Goal: Register for event/course

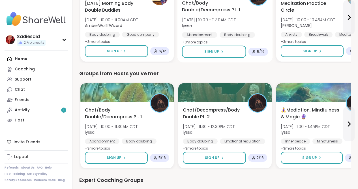
scroll to position [98, 63]
click at [346, 21] on icon at bounding box center [349, 17] width 7 height 7
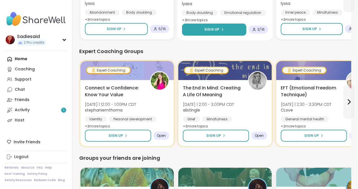
scroll to position [226, 63]
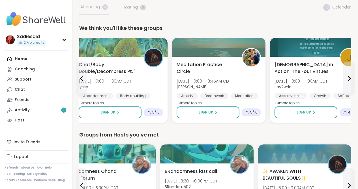
scroll to position [0, 63]
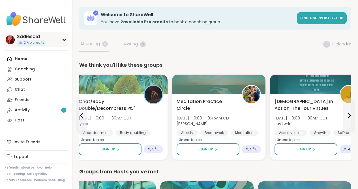
click at [68, 47] on div "Sadiesaid 2 Pro credits" at bounding box center [36, 39] width 63 height 14
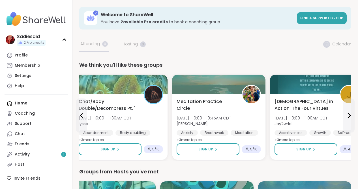
click at [31, 169] on div "Home Coaching Support Chat Friends Activity 1 Host" at bounding box center [36, 133] width 63 height 71
click at [34, 169] on div "Home Coaching Support Chat Friends Activity 1 Host" at bounding box center [36, 133] width 63 height 71
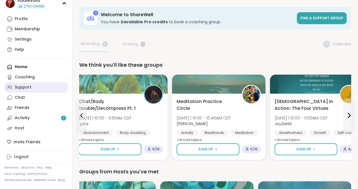
scroll to position [100, 0]
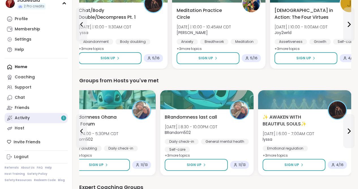
click at [30, 121] on div "Activity 1" at bounding box center [22, 118] width 15 height 6
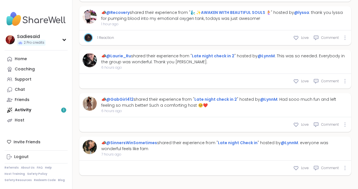
scroll to position [668, 0]
click at [29, 102] on div "Friends" at bounding box center [22, 100] width 15 height 6
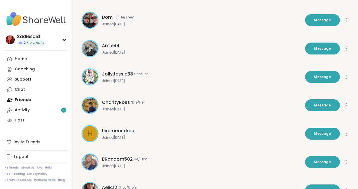
scroll to position [97, 0]
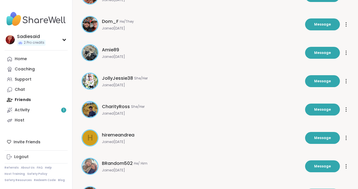
click at [119, 25] on span "Dom_F" at bounding box center [110, 21] width 17 height 7
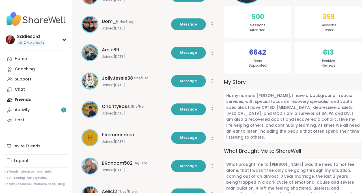
click at [292, 69] on div "6642 Peers Supported" at bounding box center [257, 58] width 67 height 32
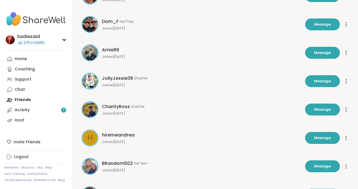
click at [0, 0] on p "Select member to preview profile" at bounding box center [0, 0] width 0 height 0
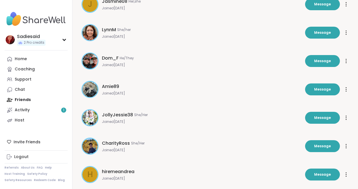
scroll to position [64, 1]
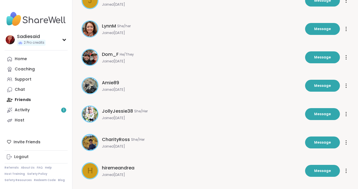
click at [98, 65] on img at bounding box center [89, 57] width 15 height 15
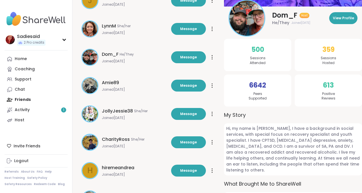
click at [353, 3] on div "Dom_F Host He/They Joined [DATE] View Profile" at bounding box center [293, 18] width 138 height 37
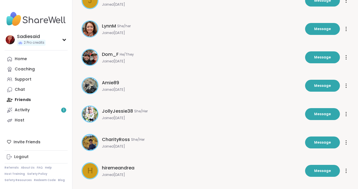
click at [182, 63] on span "Joined [DATE]" at bounding box center [202, 61] width 200 height 5
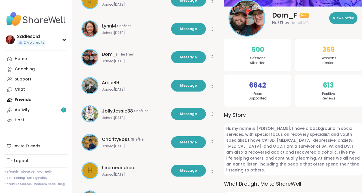
click at [266, 90] on span "6642" at bounding box center [257, 85] width 17 height 10
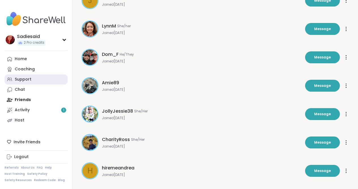
scroll to position [64, 0]
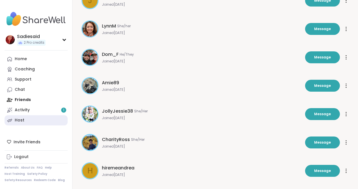
click at [24, 123] on div "Host" at bounding box center [20, 120] width 10 height 6
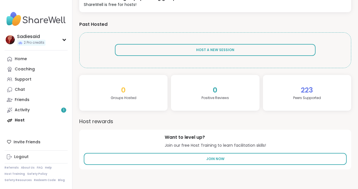
scroll to position [153, 0]
click at [27, 62] on div "Home" at bounding box center [21, 59] width 12 height 6
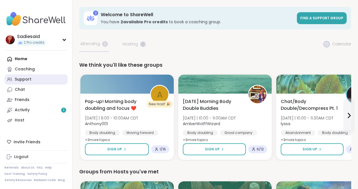
click at [31, 82] on div "Support" at bounding box center [23, 79] width 17 height 6
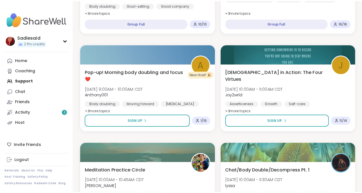
scroll to position [258, 63]
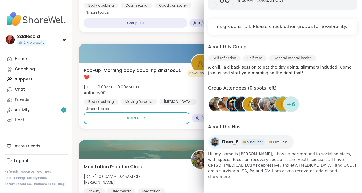
scroll to position [367, 0]
click at [231, 138] on span "Dom_F" at bounding box center [230, 141] width 17 height 7
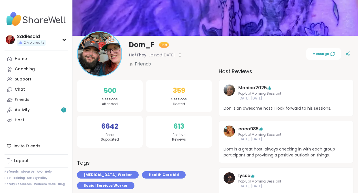
scroll to position [37, 0]
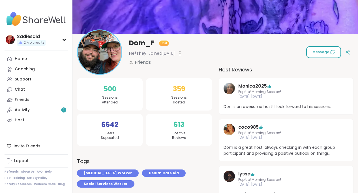
click at [312, 54] on span "Message" at bounding box center [323, 52] width 22 height 5
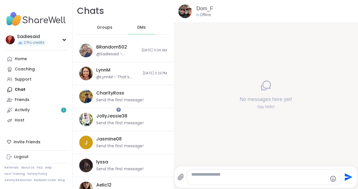
click at [284, 176] on textarea "Type your message" at bounding box center [259, 176] width 136 height 11
type textarea "**********"
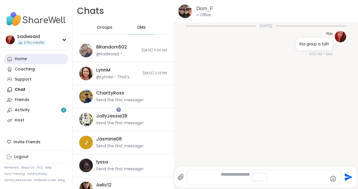
click at [27, 62] on div "Home" at bounding box center [21, 59] width 12 height 6
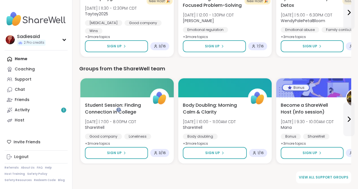
scroll to position [694, 0]
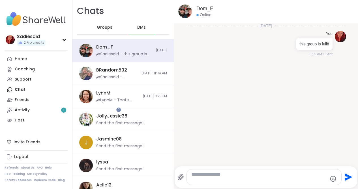
scroll to position [0, 23]
click at [27, 62] on div "Home" at bounding box center [21, 59] width 12 height 6
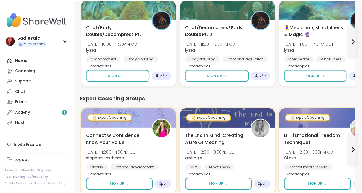
scroll to position [181, 63]
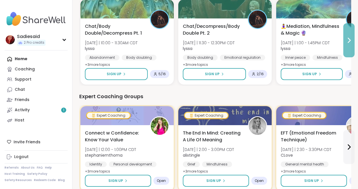
click at [346, 44] on icon at bounding box center [349, 40] width 7 height 7
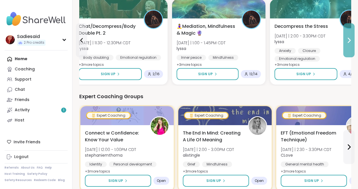
click at [346, 44] on icon at bounding box center [349, 40] width 7 height 7
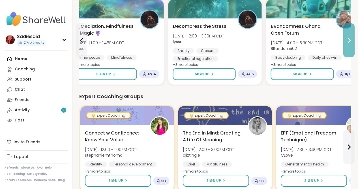
click at [346, 44] on icon at bounding box center [349, 40] width 7 height 7
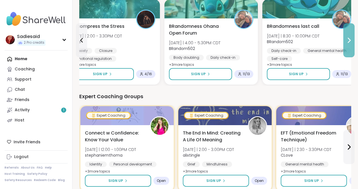
click at [346, 44] on icon at bounding box center [349, 40] width 7 height 7
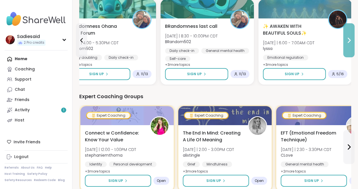
click at [346, 44] on icon at bounding box center [349, 40] width 7 height 7
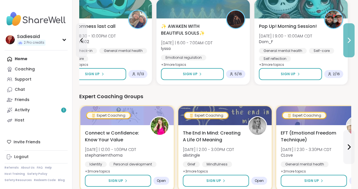
click at [346, 44] on icon at bounding box center [349, 40] width 7 height 7
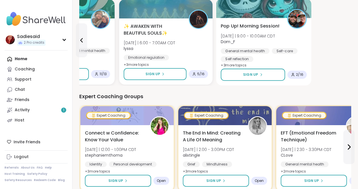
click at [280, 29] on span "Pop Up! Morning Session!" at bounding box center [250, 26] width 59 height 7
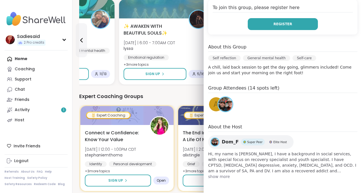
scroll to position [126, 0]
click at [284, 27] on span "Register" at bounding box center [283, 24] width 19 height 5
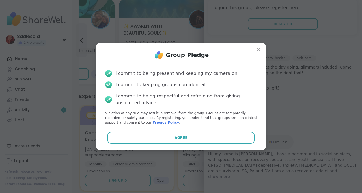
scroll to position [77, 0]
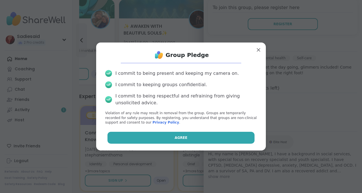
click at [185, 140] on span "Agree" at bounding box center [181, 137] width 13 height 5
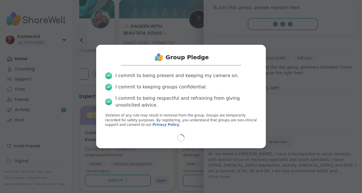
scroll to position [72, 0]
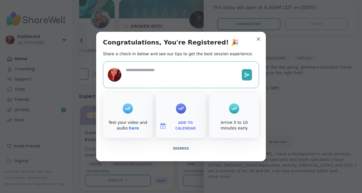
type textarea "*"
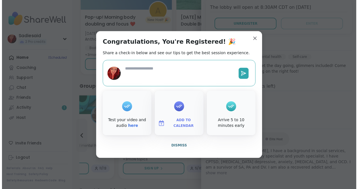
scroll to position [0, 0]
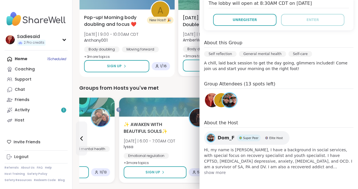
click at [151, 72] on div "Sign Up 1 / 16" at bounding box center [127, 66] width 86 height 12
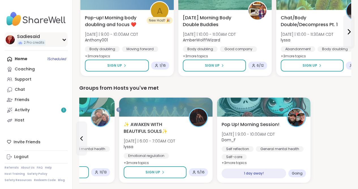
click at [68, 47] on div "Sadiesaid 2 Pro credits" at bounding box center [36, 39] width 63 height 14
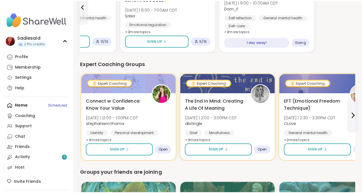
scroll to position [314, 0]
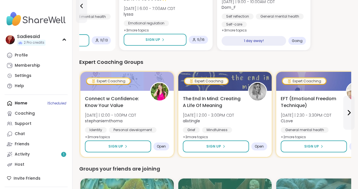
click at [111, 28] on div "BRandomness last call Wed 10/8 | 8:30 - 10:00PM CDT BRandom502 Daily check-in G…" at bounding box center [68, 7] width 86 height 39
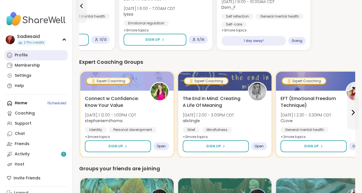
click at [28, 58] on div "Profile" at bounding box center [21, 55] width 13 height 6
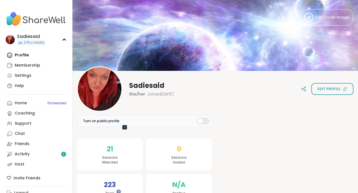
click at [122, 125] on div at bounding box center [124, 127] width 5 height 5
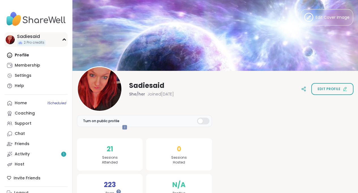
click at [67, 41] on icon at bounding box center [64, 39] width 5 height 3
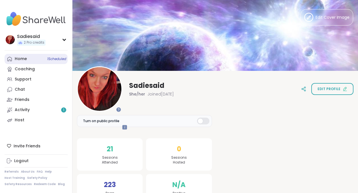
click at [27, 62] on div "Home 1 Scheduled" at bounding box center [21, 59] width 12 height 6
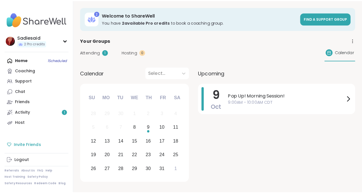
scroll to position [125, 0]
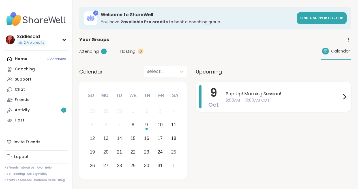
click at [219, 108] on div "9 Oct" at bounding box center [213, 96] width 10 height 23
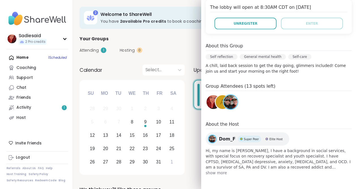
scroll to position [272, 0]
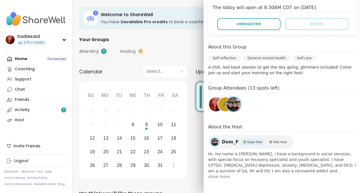
click at [305, 114] on div "Group Attendees (13 spots left) A" at bounding box center [282, 100] width 149 height 30
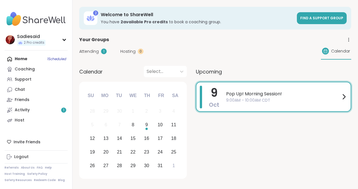
click at [30, 107] on div "Activity 1" at bounding box center [22, 110] width 15 height 6
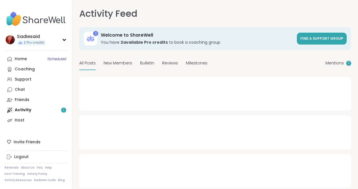
click at [40, 45] on span "2 Pro credits" at bounding box center [34, 42] width 21 height 5
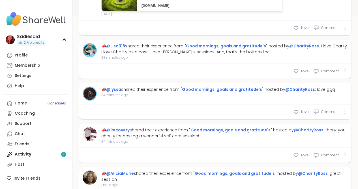
scroll to position [194, 184]
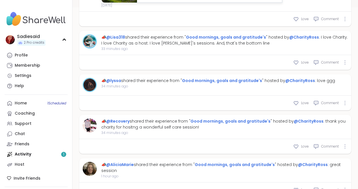
click at [0, 0] on span "Visit Host’s Profile" at bounding box center [0, 0] width 0 height 0
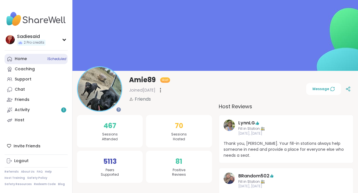
click at [27, 62] on div "Home 1 Scheduled" at bounding box center [21, 59] width 12 height 6
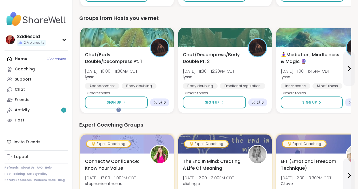
scroll to position [289, 0]
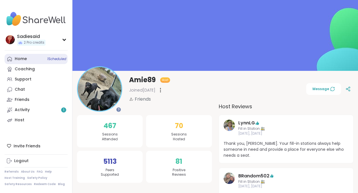
click at [32, 64] on link "Home 1 Scheduled" at bounding box center [36, 59] width 63 height 10
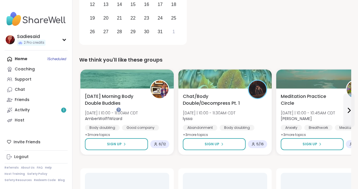
scroll to position [135, 0]
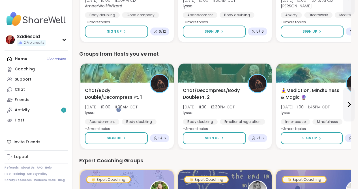
scroll to position [246, 63]
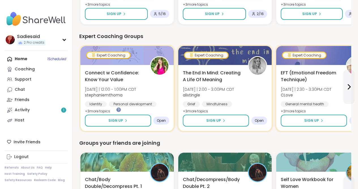
scroll to position [374, 63]
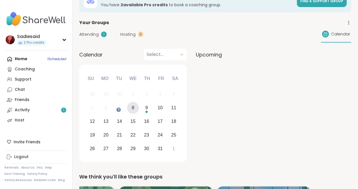
scroll to position [0, 0]
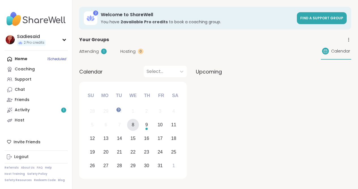
click at [99, 54] on span "Attending" at bounding box center [89, 51] width 20 height 6
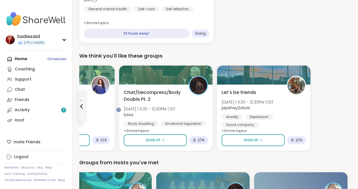
scroll to position [108, 0]
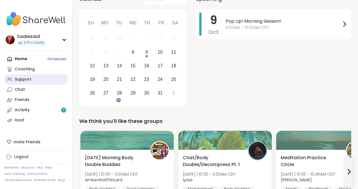
scroll to position [21, 0]
click at [134, 56] on div "8" at bounding box center [133, 52] width 3 height 8
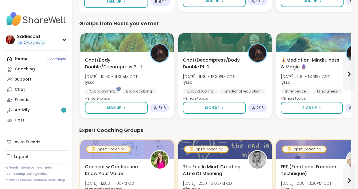
scroll to position [276, 63]
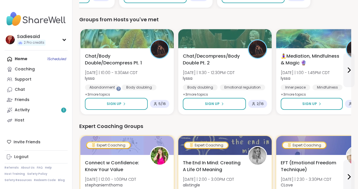
scroll to position [287, 0]
